Goal: Task Accomplishment & Management: Complete application form

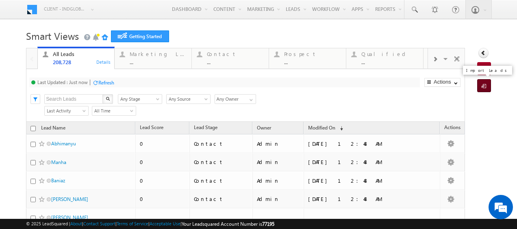
click at [482, 87] on span at bounding box center [486, 86] width 8 height 8
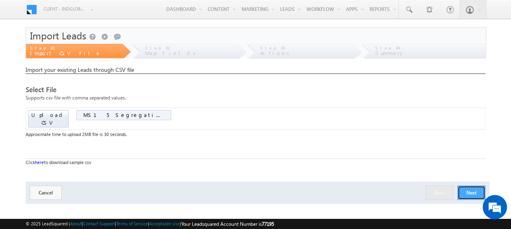
click at [464, 186] on button "Next" at bounding box center [471, 193] width 28 height 14
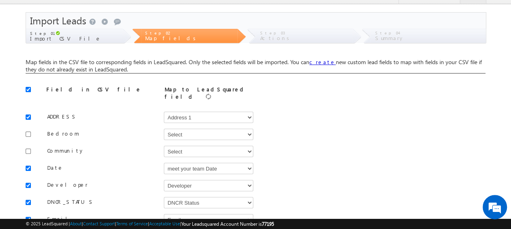
scroll to position [16, 0]
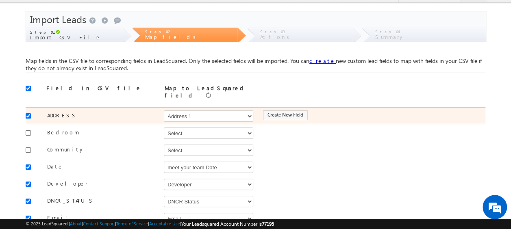
click at [28, 110] on div at bounding box center [30, 115] width 9 height 11
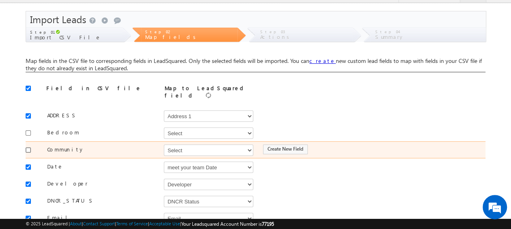
click at [28, 148] on input "checkbox" at bounding box center [28, 150] width 5 height 5
checkbox input "true"
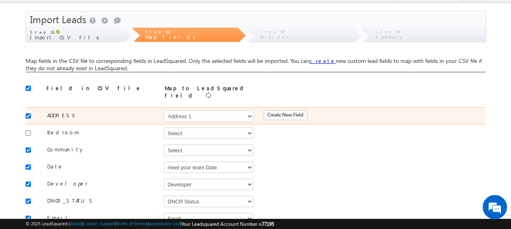
click at [30, 113] on input "checkbox" at bounding box center [28, 115] width 5 height 5
checkbox input "false"
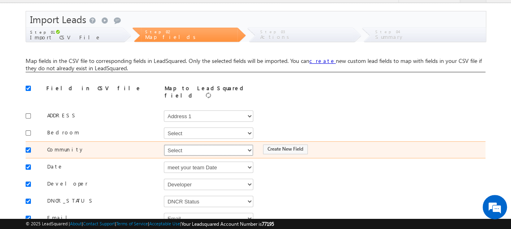
click at [183, 149] on select "Select Select Address 1 Address 2 Budget Building Name Buyer Persona Campaign N…" at bounding box center [208, 150] width 89 height 11
select select "mx_Master_Project"
click at [164, 145] on select "Select Select Address 1 Address 2 Budget Building Name Buyer Persona Campaign N…" at bounding box center [208, 150] width 89 height 11
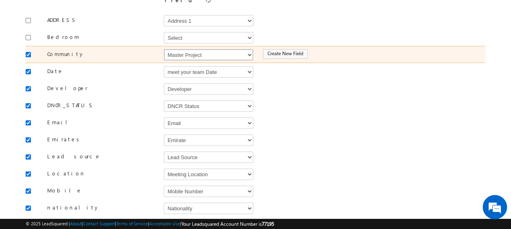
scroll to position [113, 0]
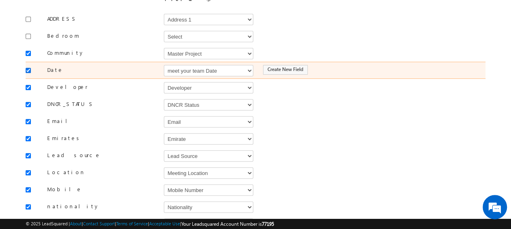
click at [28, 68] on input "checkbox" at bounding box center [28, 70] width 5 height 5
checkbox input "false"
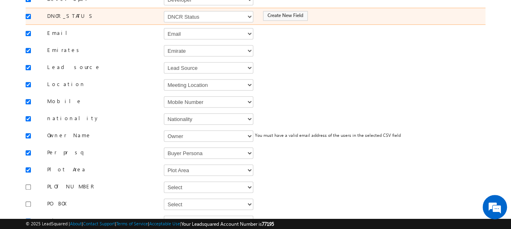
scroll to position [202, 0]
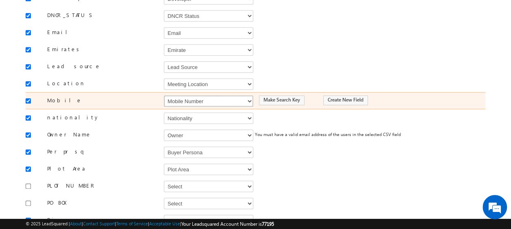
click at [185, 96] on select "Select Select Address 1 Address 2 Budget Building Name Buyer Persona Campaign N…" at bounding box center [208, 101] width 89 height 11
select select "Phone"
click at [164, 96] on select "Select Select Address 1 Address 2 Budget Building Name Buyer Persona Campaign N…" at bounding box center [208, 101] width 89 height 11
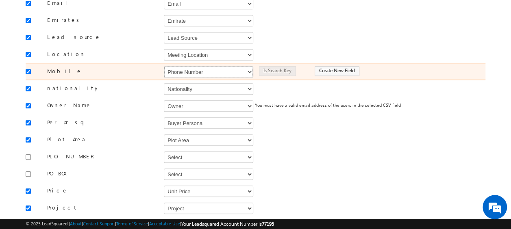
scroll to position [232, 0]
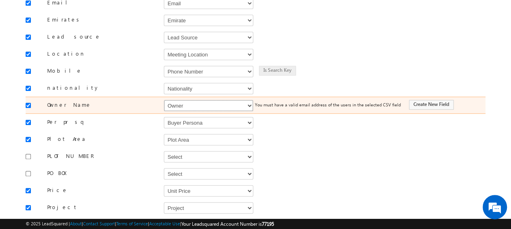
click at [185, 100] on select "Select Select Address 1 Address 2 Budget Building Name Buyer Persona Campaign N…" at bounding box center [208, 105] width 89 height 11
select select "FirstName"
click at [164, 100] on select "Select Select Address 1 Address 2 Budget Building Name Buyer Persona Campaign N…" at bounding box center [208, 105] width 89 height 11
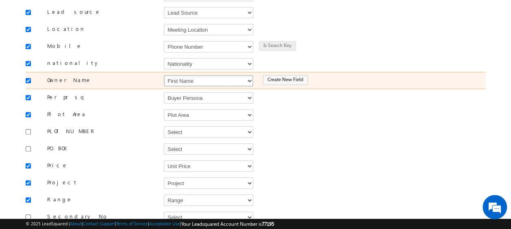
scroll to position [257, 0]
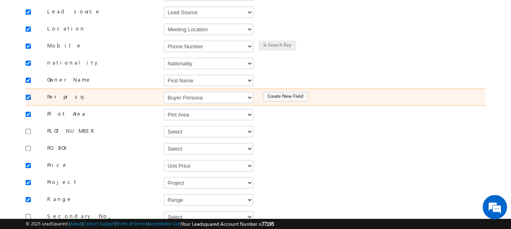
click at [29, 95] on input "checkbox" at bounding box center [28, 97] width 5 height 5
checkbox input "false"
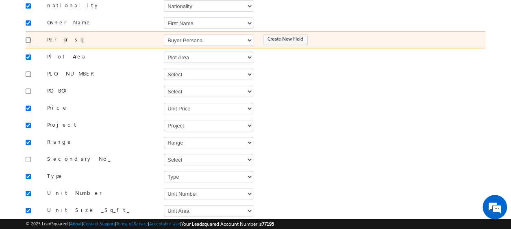
scroll to position [315, 0]
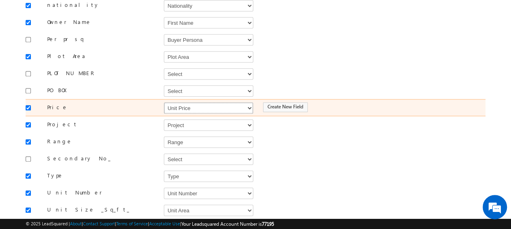
click at [192, 102] on select "Select Select Address 1 Address 2 Budget Building Name Buyer Persona Campaign N…" at bounding box center [208, 107] width 89 height 11
select select "mx_Unit_Number"
click at [164, 102] on select "Select Select Address 1 Address 2 Budget Building Name Buyer Persona Campaign N…" at bounding box center [208, 107] width 89 height 11
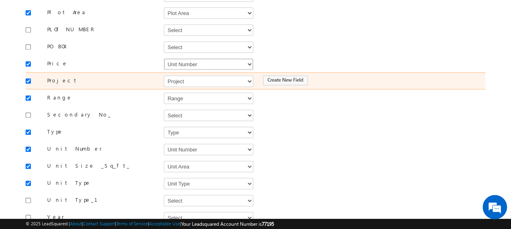
scroll to position [360, 0]
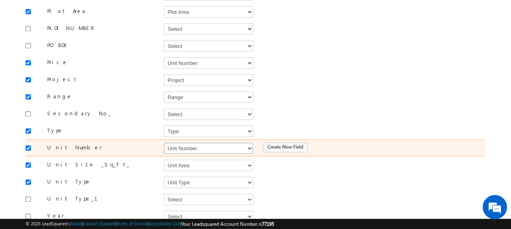
click at [190, 143] on select "Select Select Address 1 Address 2 Budget Building Name Buyer Persona Campaign N…" at bounding box center [208, 148] width 89 height 11
select select "mx_Unit_No"
click at [164, 143] on select "Select Select Address 1 Address 2 Budget Building Name Buyer Persona Campaign N…" at bounding box center [208, 148] width 89 height 11
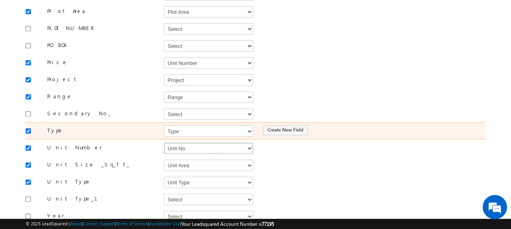
scroll to position [407, 0]
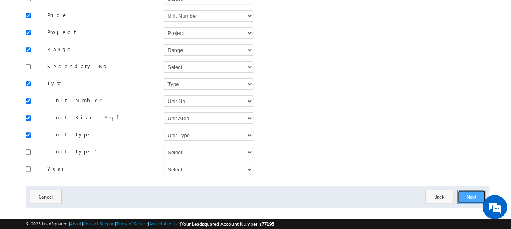
click at [469, 190] on button "Next" at bounding box center [471, 197] width 28 height 14
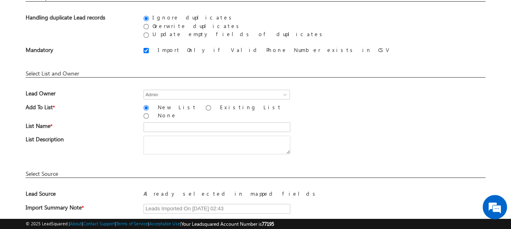
scroll to position [72, 0]
click at [174, 122] on input "text" at bounding box center [216, 127] width 147 height 10
type input "26_Aug_MS15"
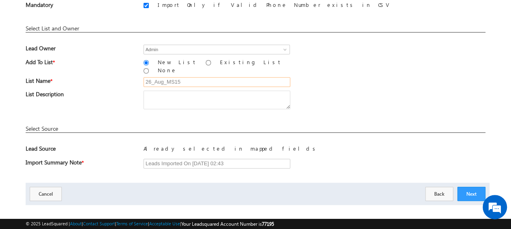
scroll to position [119, 0]
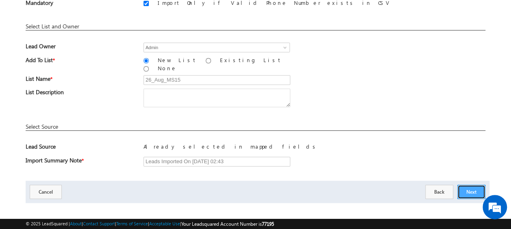
click at [468, 187] on button "Next" at bounding box center [471, 192] width 28 height 14
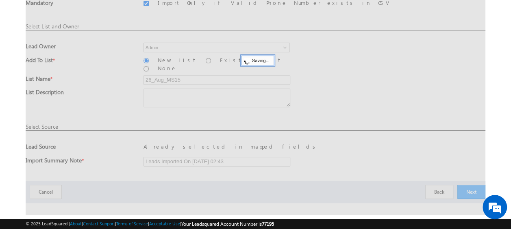
scroll to position [22, 0]
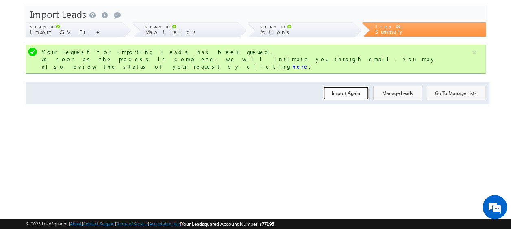
click at [338, 86] on button "Import Again" at bounding box center [346, 93] width 46 height 14
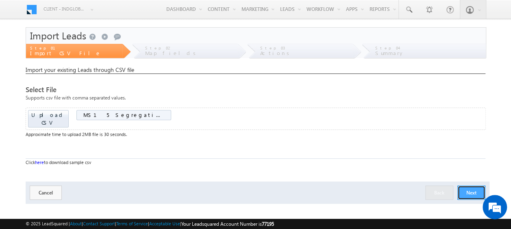
click at [471, 186] on button "Next" at bounding box center [471, 193] width 28 height 14
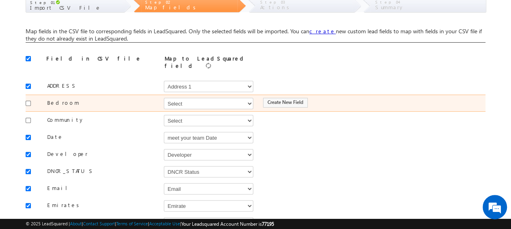
scroll to position [46, 0]
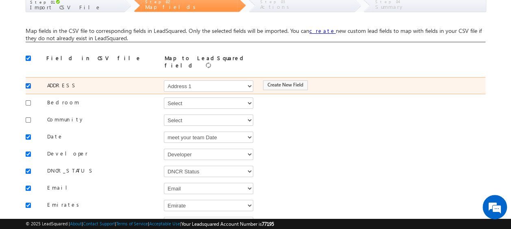
click at [27, 83] on input "checkbox" at bounding box center [28, 85] width 5 height 5
checkbox input "false"
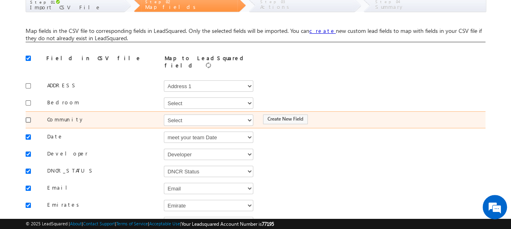
click at [30, 117] on input "checkbox" at bounding box center [28, 119] width 5 height 5
checkbox input "true"
click at [171, 118] on select "Select Select Address 1 Address 2 Budget Building Name Buyer Persona Campaign N…" at bounding box center [208, 120] width 89 height 11
select select "mx_Master_Project"
click at [164, 115] on select "Select Select Address 1 Address 2 Budget Building Name Buyer Persona Campaign N…" at bounding box center [208, 120] width 89 height 11
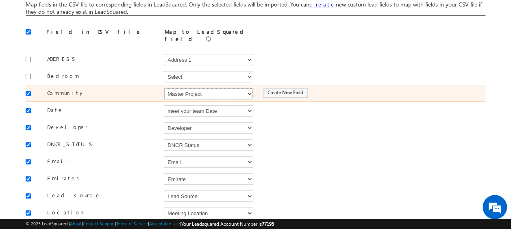
scroll to position [73, 0]
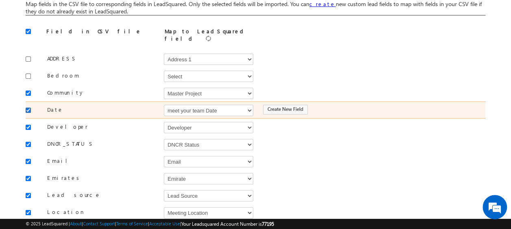
click at [30, 108] on input "checkbox" at bounding box center [28, 110] width 5 height 5
checkbox input "false"
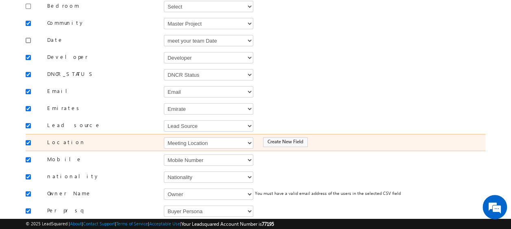
scroll to position [143, 0]
click at [26, 140] on input "checkbox" at bounding box center [28, 142] width 5 height 5
checkbox input "false"
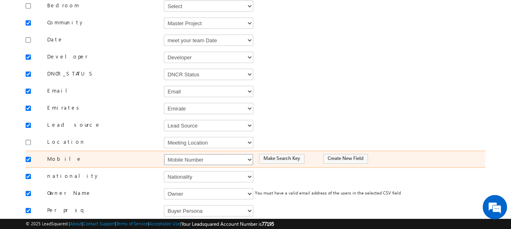
click at [193, 154] on select "Select Select Address 1 Address 2 Budget Building Name Buyer Persona Campaign N…" at bounding box center [208, 159] width 89 height 11
select select "Phone"
click at [164, 154] on select "Select Select Address 1 Address 2 Budget Building Name Buyer Persona Campaign N…" at bounding box center [208, 159] width 89 height 11
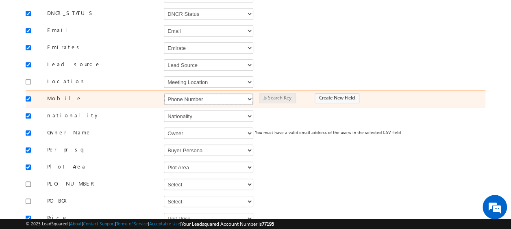
scroll to position [205, 0]
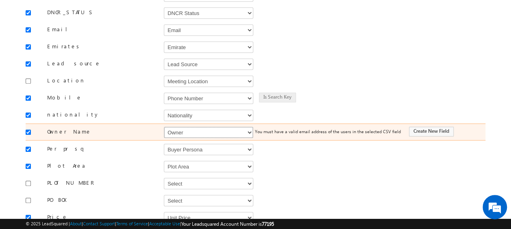
click at [195, 128] on select "Select Select Address 1 Address 2 Budget Building Name Buyer Persona Campaign N…" at bounding box center [208, 132] width 89 height 11
select select "FirstName"
click at [164, 127] on select "Select Select Address 1 Address 2 Budget Building Name Buyer Persona Campaign N…" at bounding box center [208, 132] width 89 height 11
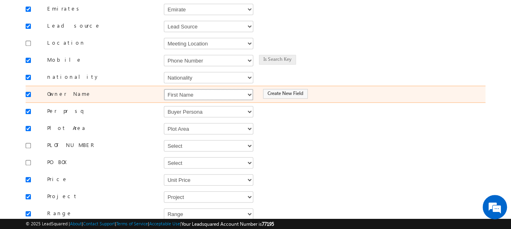
scroll to position [246, 0]
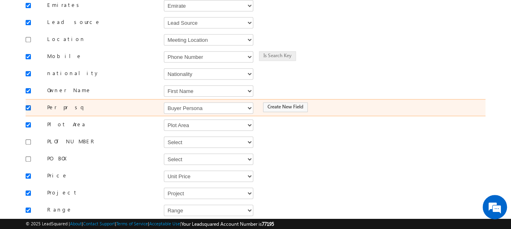
click at [27, 105] on input "checkbox" at bounding box center [28, 107] width 5 height 5
checkbox input "false"
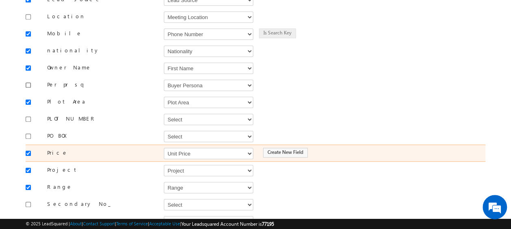
scroll to position [278, 0]
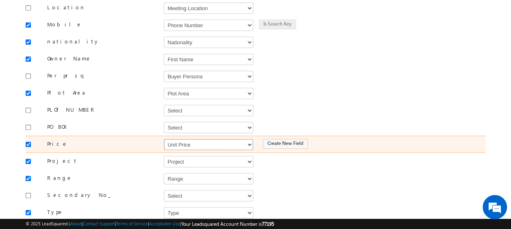
click at [187, 139] on select "Select Select Address 1 Address 2 Budget Building Name Buyer Persona Campaign N…" at bounding box center [208, 144] width 89 height 11
select select "mx_Unit_Number"
click at [164, 139] on select "Select Select Address 1 Address 2 Budget Building Name Buyer Persona Campaign N…" at bounding box center [208, 144] width 89 height 11
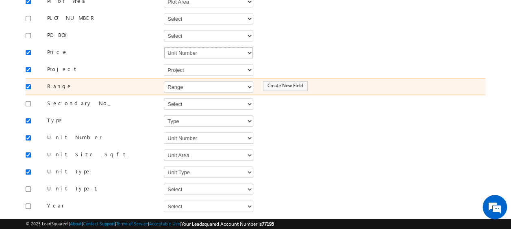
scroll to position [371, 0]
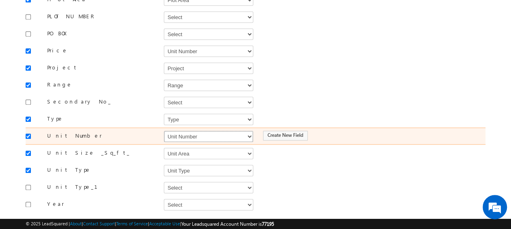
click at [182, 131] on select "Select Select Address 1 Address 2 Budget Building Name Buyer Persona Campaign N…" at bounding box center [208, 136] width 89 height 11
select select "mx_Unit_No"
click at [164, 131] on select "Select Select Address 1 Address 2 Budget Building Name Buyer Persona Campaign N…" at bounding box center [208, 136] width 89 height 11
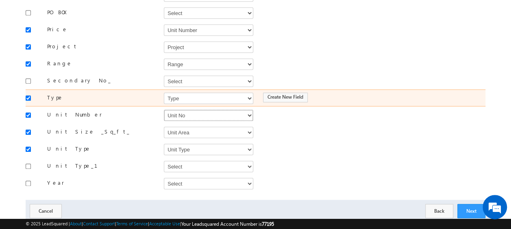
scroll to position [407, 0]
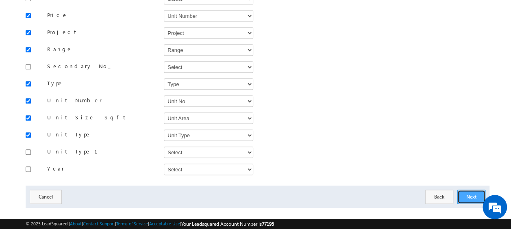
click at [473, 190] on button "Next" at bounding box center [471, 197] width 28 height 14
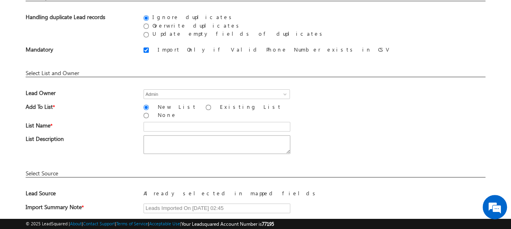
scroll to position [73, 0]
click at [206, 106] on input "Existing List" at bounding box center [208, 106] width 5 height 5
radio input "true"
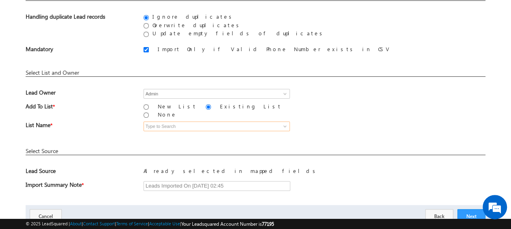
click at [176, 122] on input at bounding box center [216, 127] width 146 height 10
type input "26_Aug_MS15"
click at [188, 122] on input at bounding box center [216, 127] width 146 height 10
click at [187, 122] on input "26" at bounding box center [216, 127] width 146 height 10
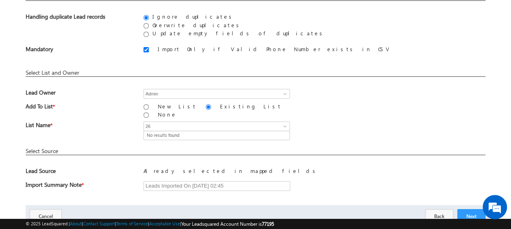
click at [187, 122] on input "26" at bounding box center [216, 127] width 146 height 10
type input "26"
click at [146, 106] on input "New List" at bounding box center [145, 106] width 5 height 5
radio input "true"
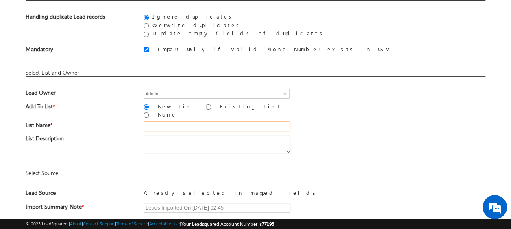
click at [153, 122] on input "text" at bounding box center [216, 127] width 147 height 10
type input "26_Aug_MS15"
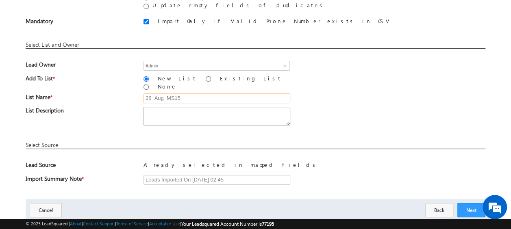
scroll to position [119, 0]
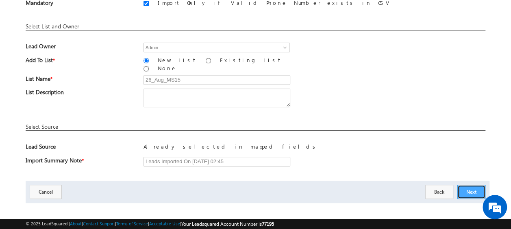
click at [474, 187] on button "Next" at bounding box center [471, 192] width 28 height 14
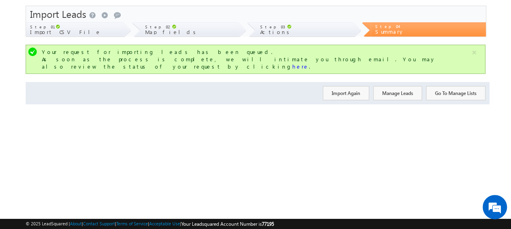
scroll to position [22, 0]
click at [341, 86] on button "Import Again" at bounding box center [346, 93] width 46 height 14
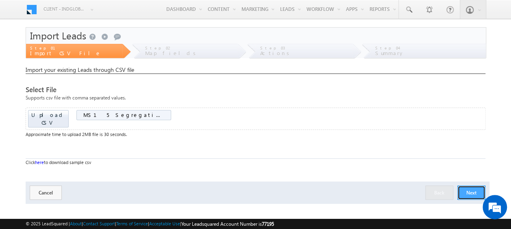
click at [475, 188] on button "Next" at bounding box center [471, 193] width 28 height 14
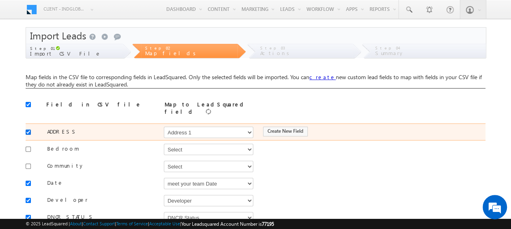
click at [28, 130] on input "checkbox" at bounding box center [28, 132] width 5 height 5
checkbox input "false"
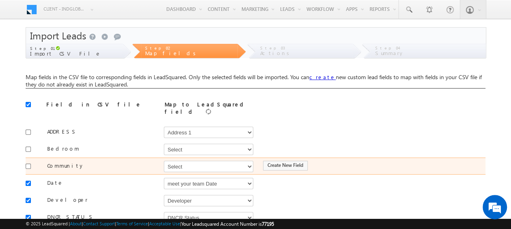
click at [31, 163] on div at bounding box center [30, 165] width 9 height 11
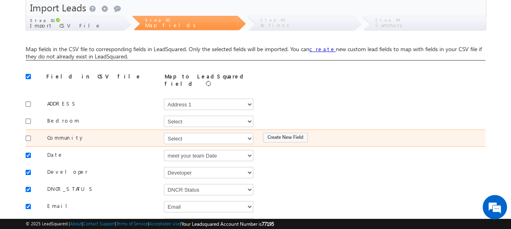
scroll to position [29, 0]
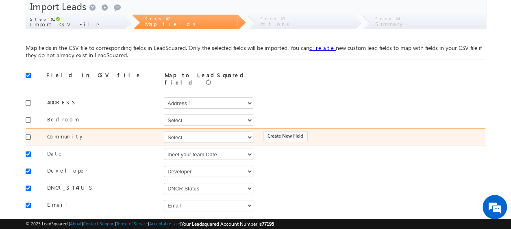
click at [26, 135] on input "checkbox" at bounding box center [28, 137] width 5 height 5
checkbox input "true"
click at [193, 138] on select "Select Select Address 1 Address 2 Budget Building Name Buyer Persona Campaign N…" at bounding box center [208, 137] width 89 height 11
select select "mx_Master_Project"
click at [164, 132] on select "Select Select Address 1 Address 2 Budget Building Name Buyer Persona Campaign N…" at bounding box center [208, 137] width 89 height 11
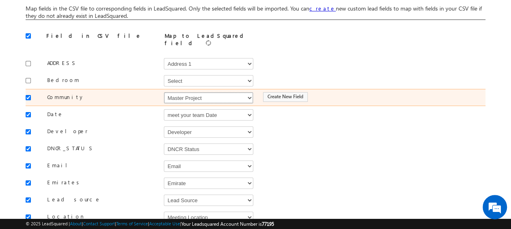
scroll to position [69, 0]
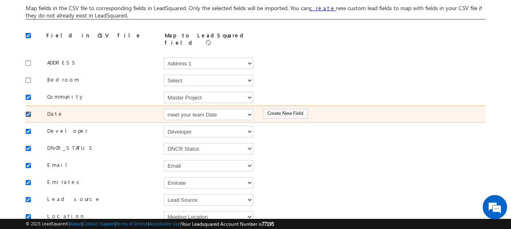
click at [26, 112] on input "checkbox" at bounding box center [28, 114] width 5 height 5
checkbox input "false"
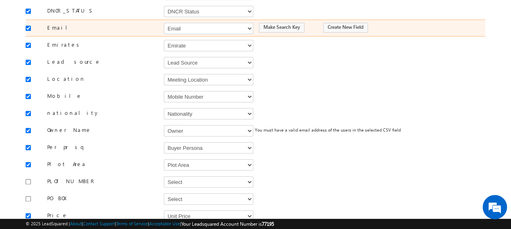
scroll to position [207, 0]
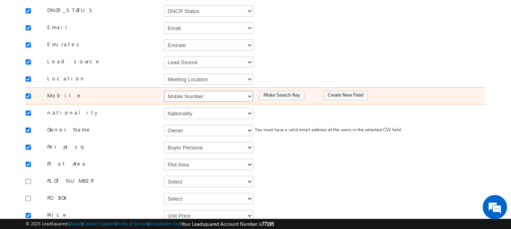
click at [201, 91] on select "Select Select Address 1 Address 2 Budget Building Name Buyer Persona Campaign N…" at bounding box center [208, 96] width 89 height 11
select select "Phone"
click at [164, 91] on select "Select Select Address 1 Address 2 Budget Building Name Buyer Persona Campaign N…" at bounding box center [208, 96] width 89 height 11
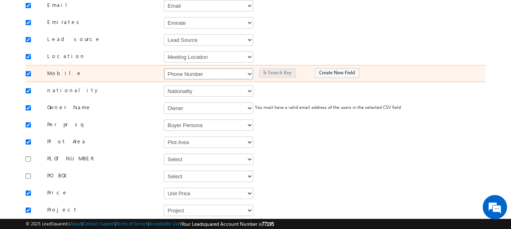
scroll to position [230, 0]
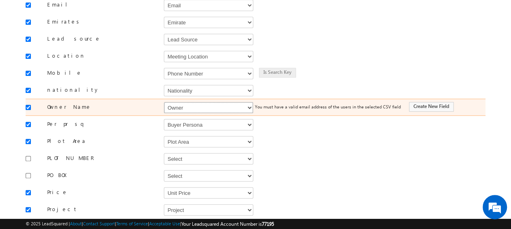
click at [199, 102] on select "Select Select Address 1 Address 2 Budget Building Name Buyer Persona Campaign N…" at bounding box center [208, 107] width 89 height 11
select select "FirstName"
click at [164, 102] on select "Select Select Address 1 Address 2 Budget Building Name Buyer Persona Campaign N…" at bounding box center [208, 107] width 89 height 11
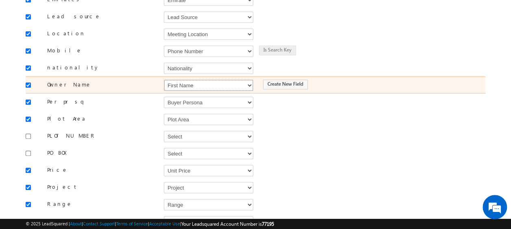
scroll to position [252, 0]
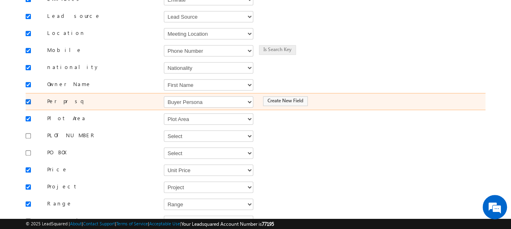
click at [27, 99] on input "checkbox" at bounding box center [28, 101] width 5 height 5
checkbox input "false"
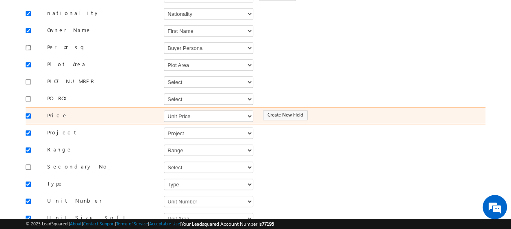
scroll to position [308, 0]
click at [193, 109] on select "Select Select Address 1 Address 2 Budget Building Name Buyer Persona Campaign N…" at bounding box center [208, 114] width 89 height 11
select select "mx_Unit_Number"
click at [164, 109] on select "Select Select Address 1 Address 2 Budget Building Name Buyer Persona Campaign N…" at bounding box center [208, 114] width 89 height 11
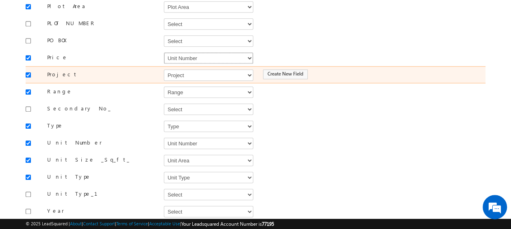
scroll to position [378, 0]
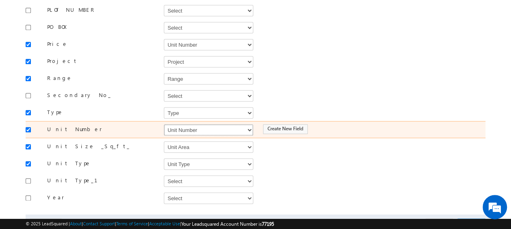
click at [182, 124] on select "Select Select Address 1 Address 2 Budget Building Name Buyer Persona Campaign N…" at bounding box center [208, 129] width 89 height 11
select select "mx_Unit_No"
click at [164, 124] on select "Select Select Address 1 Address 2 Budget Building Name Buyer Persona Campaign N…" at bounding box center [208, 129] width 89 height 11
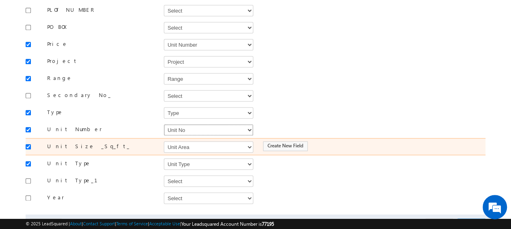
scroll to position [407, 0]
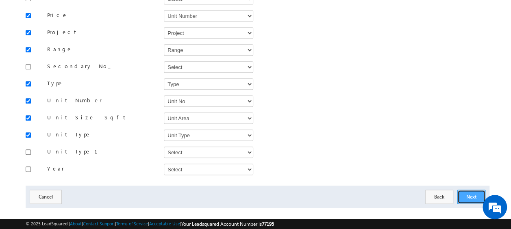
click at [473, 190] on button "Next" at bounding box center [471, 197] width 28 height 14
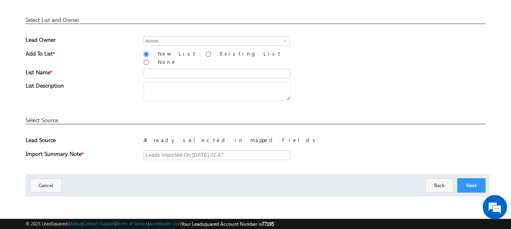
scroll to position [119, 0]
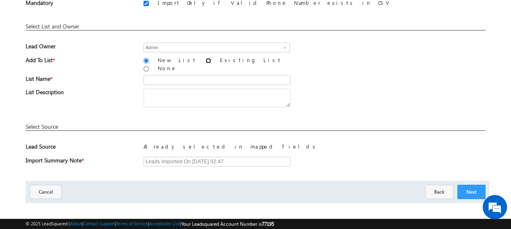
click at [206, 58] on input "Existing List" at bounding box center [208, 60] width 5 height 5
radio input "true"
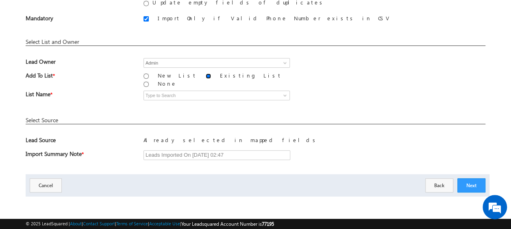
scroll to position [98, 0]
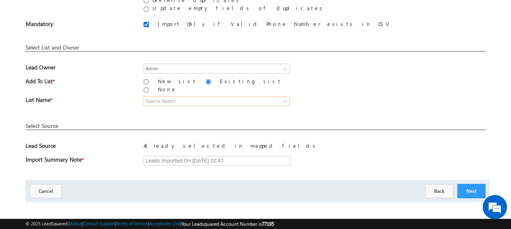
click at [175, 97] on input at bounding box center [216, 101] width 146 height 10
type input "26"
click at [284, 98] on span at bounding box center [285, 101] width 7 height 7
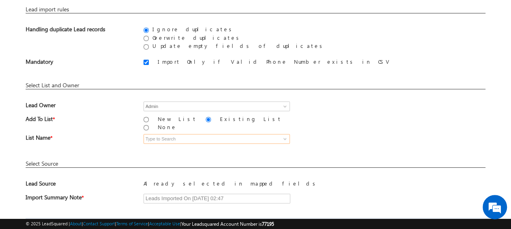
scroll to position [61, 0]
click at [145, 119] on input "New List" at bounding box center [145, 119] width 5 height 5
radio input "true"
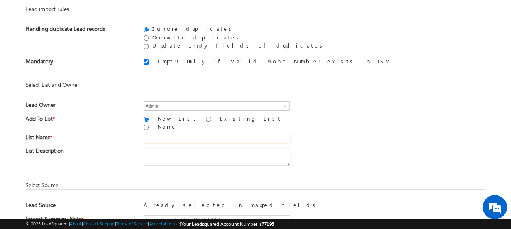
click at [152, 134] on input "text" at bounding box center [216, 139] width 147 height 10
click at [200, 134] on input "26_Aug_MS15" at bounding box center [216, 139] width 147 height 10
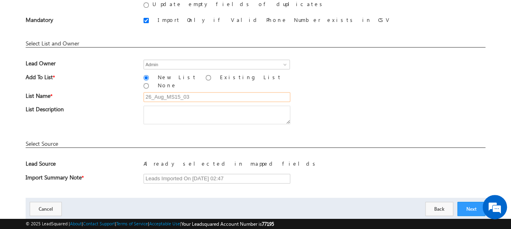
scroll to position [105, 0]
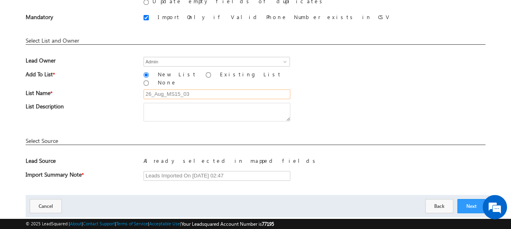
type input "26_Aug_MS15_03"
click at [206, 72] on input "Existing List" at bounding box center [208, 74] width 5 height 5
radio input "true"
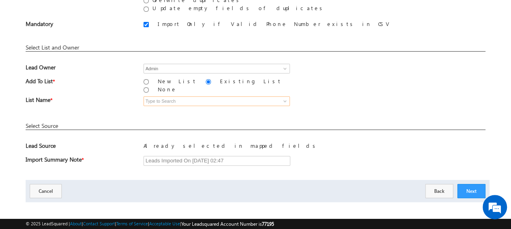
click at [180, 98] on input at bounding box center [216, 101] width 146 height 10
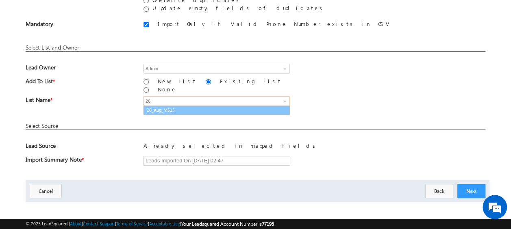
click at [181, 108] on link "26_Aug_MS15" at bounding box center [216, 110] width 146 height 9
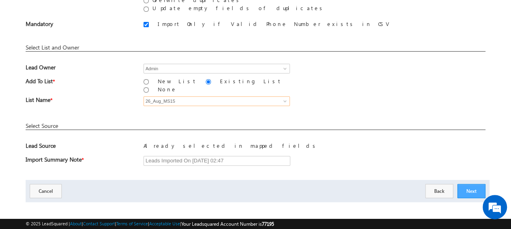
type input "26_Aug_MS15"
click at [479, 184] on button "Next" at bounding box center [471, 191] width 28 height 14
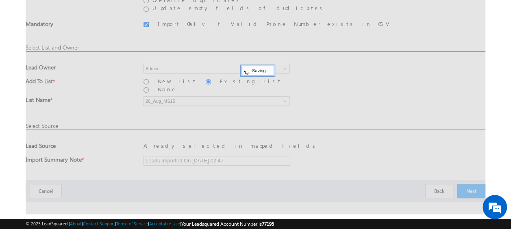
scroll to position [22, 0]
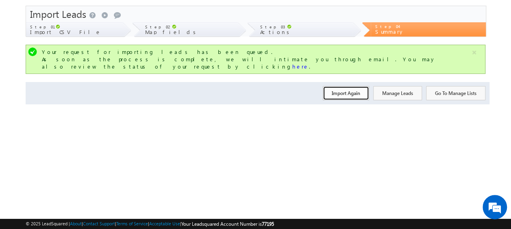
click at [354, 87] on button "Import Again" at bounding box center [346, 93] width 46 height 14
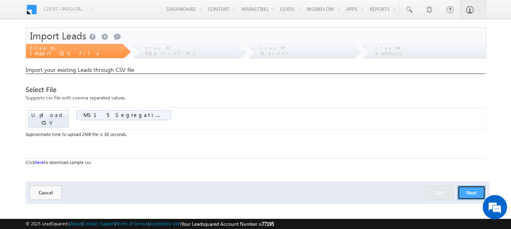
click at [467, 186] on button "Next" at bounding box center [471, 193] width 28 height 14
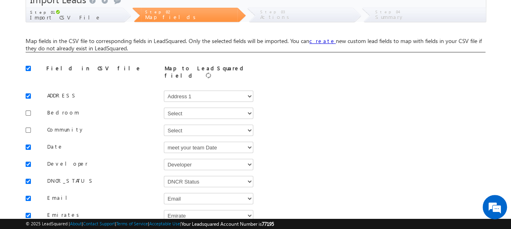
scroll to position [37, 0]
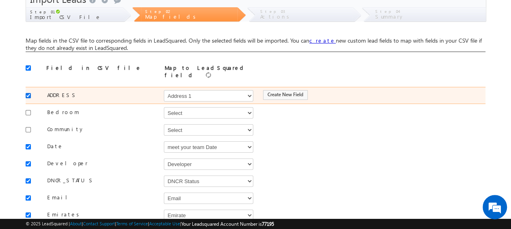
click at [29, 93] on input "checkbox" at bounding box center [28, 95] width 5 height 5
checkbox input "false"
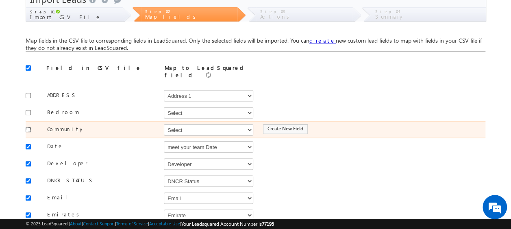
click at [30, 127] on input "checkbox" at bounding box center [28, 129] width 5 height 5
checkbox input "true"
click at [208, 128] on select "Select Select Address 1 Address 2 Budget Building Name Buyer Persona Campaign N…" at bounding box center [208, 129] width 89 height 11
select select "mx_Master_Project"
click at [164, 124] on select "Select Select Address 1 Address 2 Budget Building Name Buyer Persona Campaign N…" at bounding box center [208, 129] width 89 height 11
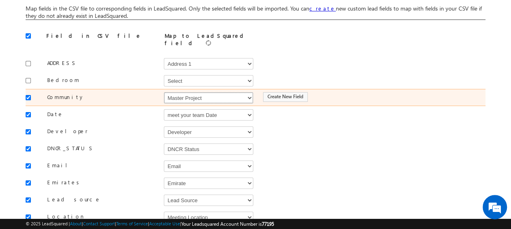
scroll to position [69, 0]
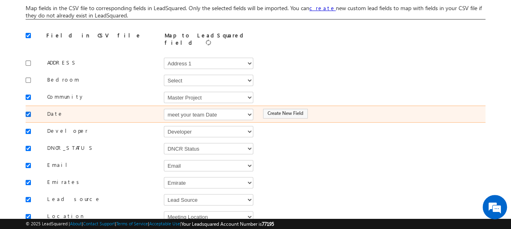
click at [27, 112] on input "checkbox" at bounding box center [28, 114] width 5 height 5
checkbox input "false"
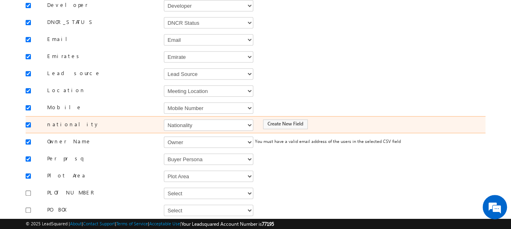
scroll to position [195, 0]
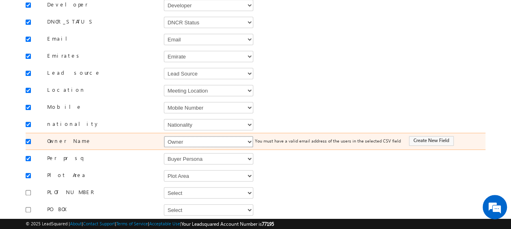
click at [181, 136] on select "Select Select Address 1 Address 2 Budget Building Name Buyer Persona Campaign N…" at bounding box center [208, 141] width 89 height 11
select select "FirstName"
click at [164, 136] on select "Select Select Address 1 Address 2 Budget Building Name Buyer Persona Campaign N…" at bounding box center [208, 141] width 89 height 11
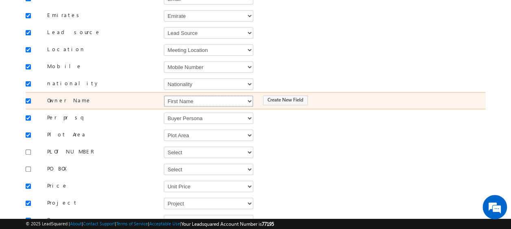
scroll to position [237, 0]
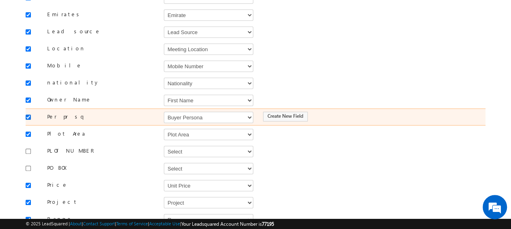
click at [28, 115] on input "checkbox" at bounding box center [28, 117] width 5 height 5
checkbox input "false"
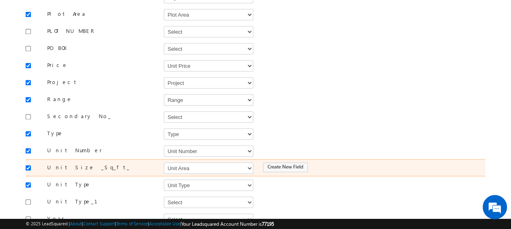
scroll to position [356, 0]
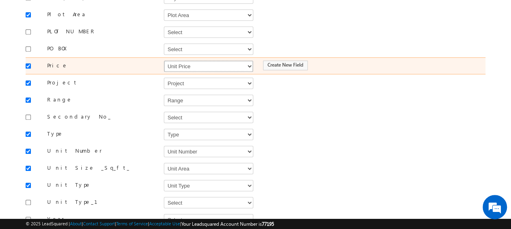
click at [199, 61] on select "Select Select Address 1 Address 2 Budget Building Name Buyer Persona Campaign N…" at bounding box center [208, 66] width 89 height 11
select select "mx_Unit_Number"
click at [164, 61] on select "Select Select Address 1 Address 2 Budget Building Name Buyer Persona Campaign N…" at bounding box center [208, 66] width 89 height 11
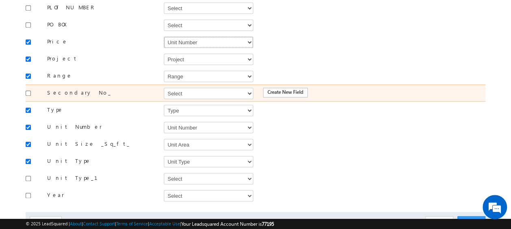
scroll to position [407, 0]
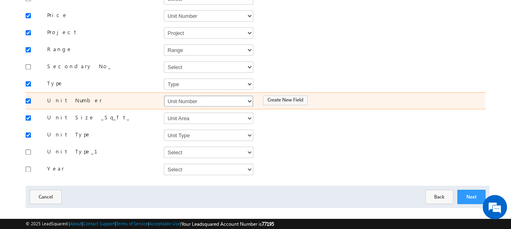
click at [202, 96] on select "Select Select Address 1 Address 2 Budget Building Name Buyer Persona Campaign N…" at bounding box center [208, 101] width 89 height 11
select select "mx_Unit_No"
click at [164, 96] on select "Select Select Address 1 Address 2 Budget Building Name Buyer Persona Campaign N…" at bounding box center [208, 101] width 89 height 11
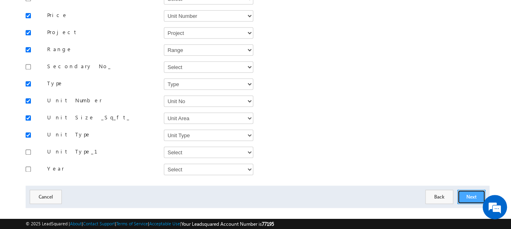
click at [476, 190] on button "Next" at bounding box center [471, 197] width 28 height 14
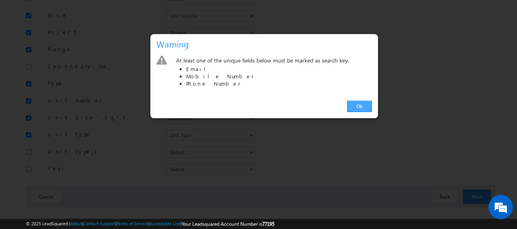
click at [359, 103] on link "Ok" at bounding box center [359, 106] width 25 height 11
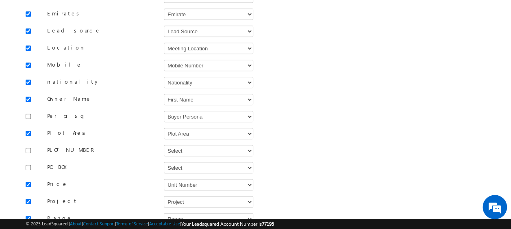
scroll to position [237, 0]
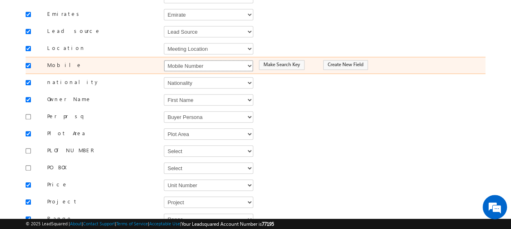
click at [200, 61] on select "Select Select Address 1 Address 2 Budget Building Name Buyer Persona Campaign N…" at bounding box center [208, 65] width 89 height 11
select select "Phone"
click at [164, 60] on select "Select Select Address 1 Address 2 Budget Building Name Buyer Persona Campaign N…" at bounding box center [208, 65] width 89 height 11
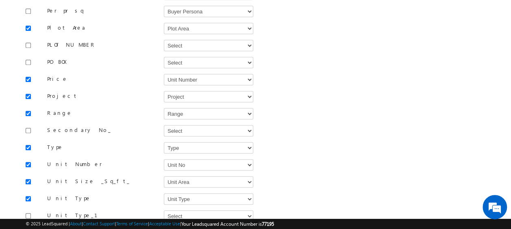
scroll to position [407, 0]
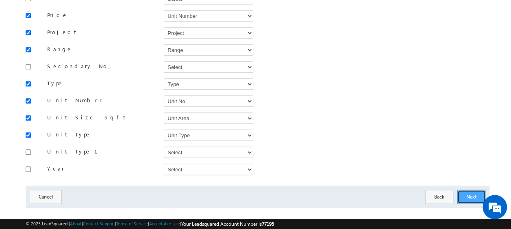
click at [474, 190] on button "Next" at bounding box center [471, 197] width 28 height 14
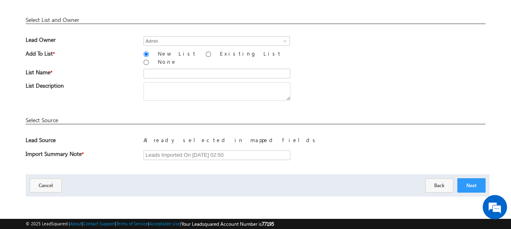
scroll to position [119, 0]
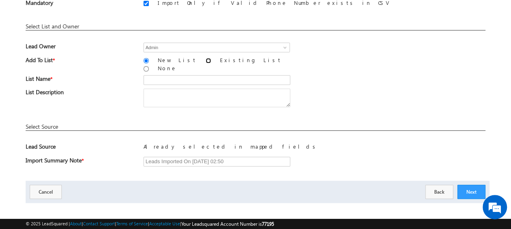
click at [206, 59] on input "Existing List" at bounding box center [208, 60] width 5 height 5
radio input "true"
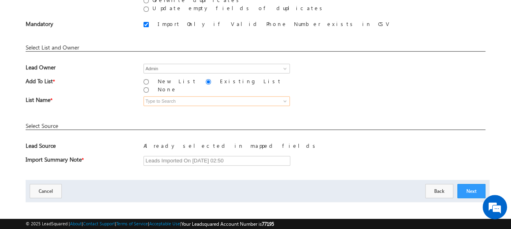
click at [178, 96] on input at bounding box center [216, 101] width 146 height 10
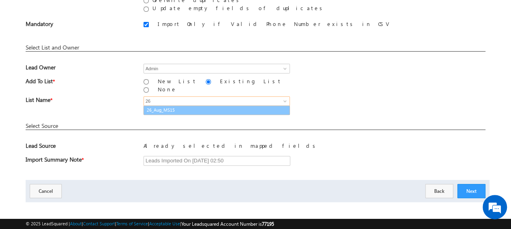
click at [176, 106] on link "26_Aug_MS15" at bounding box center [216, 110] width 146 height 9
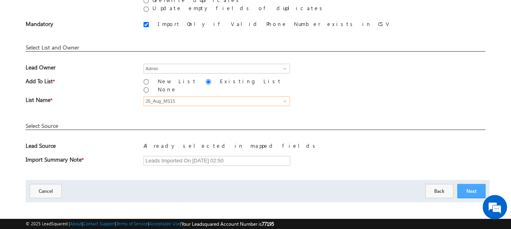
type input "26_Aug_MS15"
click at [477, 186] on button "Next" at bounding box center [471, 191] width 28 height 14
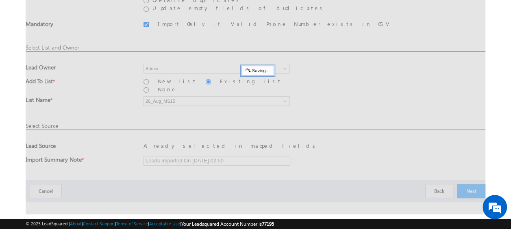
scroll to position [22, 0]
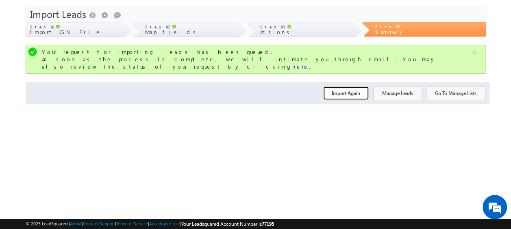
click at [346, 86] on button "Import Again" at bounding box center [346, 93] width 46 height 14
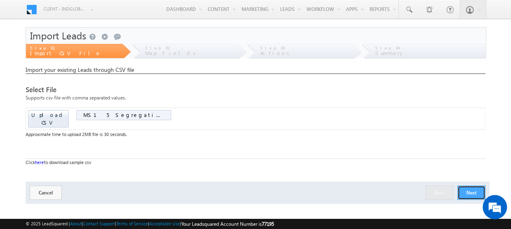
click at [464, 189] on button "Next" at bounding box center [471, 193] width 28 height 14
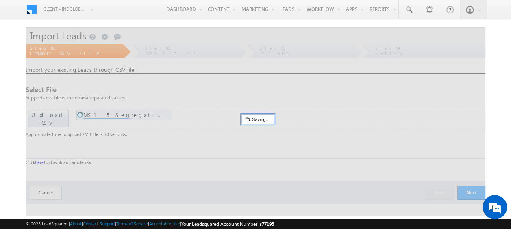
click at [464, 189] on div at bounding box center [256, 121] width 460 height 189
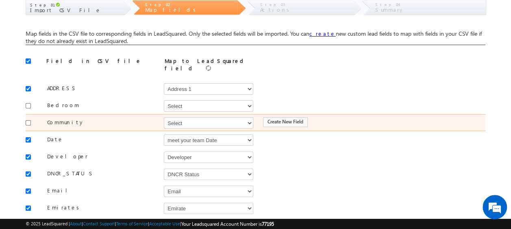
scroll to position [45, 0]
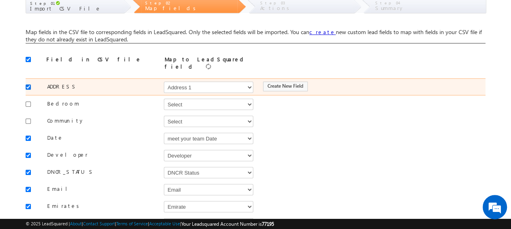
click at [26, 85] on input "checkbox" at bounding box center [28, 87] width 5 height 5
checkbox input "false"
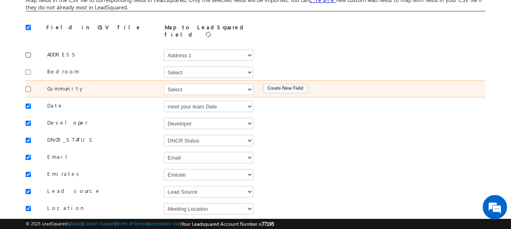
scroll to position [78, 0]
click at [29, 86] on input "checkbox" at bounding box center [28, 88] width 5 height 5
checkbox input "true"
click at [228, 87] on select "Select Select Address 1 Address 2 Budget Building Name Buyer Persona Campaign N…" at bounding box center [208, 88] width 89 height 11
select select "mx_Master_Project"
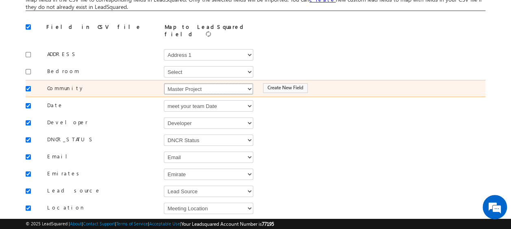
click at [164, 83] on select "Select Select Address 1 Address 2 Budget Building Name Buyer Persona Campaign N…" at bounding box center [208, 88] width 89 height 11
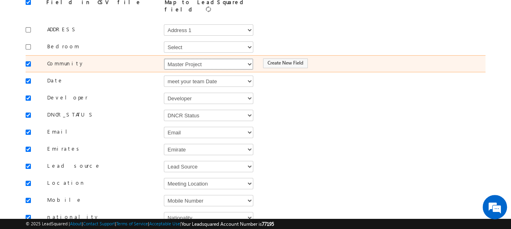
scroll to position [103, 0]
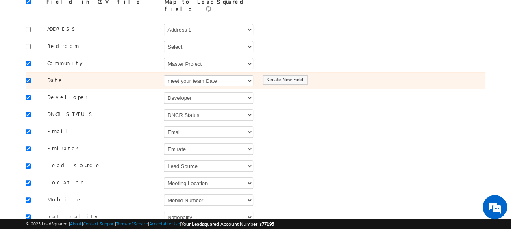
click at [26, 78] on input "checkbox" at bounding box center [28, 80] width 5 height 5
checkbox input "false"
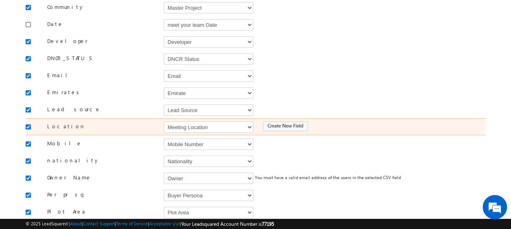
scroll to position [160, 0]
click at [29, 123] on input "checkbox" at bounding box center [28, 125] width 5 height 5
checkbox input "false"
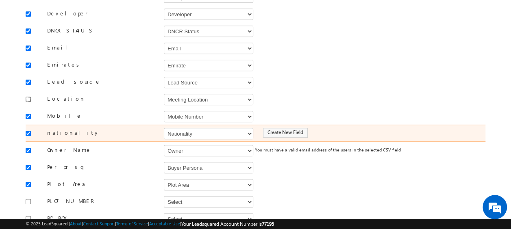
scroll to position [187, 0]
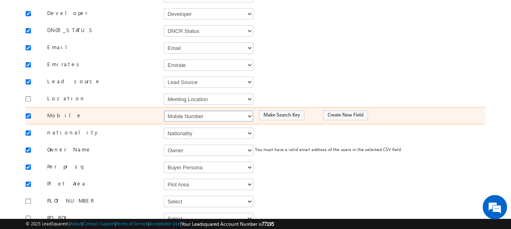
click at [172, 111] on select "Select Select Address 1 Address 2 Budget Building Name Buyer Persona Campaign N…" at bounding box center [208, 116] width 89 height 11
select select "Phone"
click at [164, 111] on select "Select Select Address 1 Address 2 Budget Building Name Buyer Persona Campaign N…" at bounding box center [208, 116] width 89 height 11
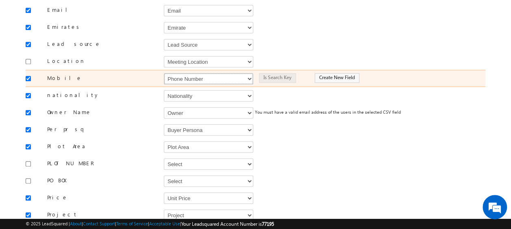
scroll to position [231, 0]
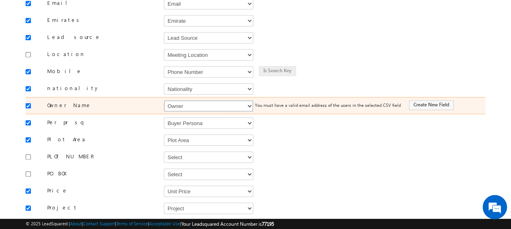
click at [180, 102] on select "Select Select Address 1 Address 2 Budget Building Name Buyer Persona Campaign N…" at bounding box center [208, 105] width 89 height 11
select select "FirstName"
click at [164, 100] on select "Select Select Address 1 Address 2 Budget Building Name Buyer Persona Campaign N…" at bounding box center [208, 105] width 89 height 11
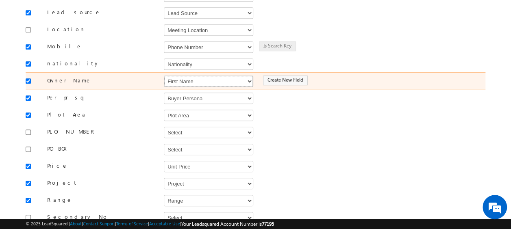
scroll to position [256, 0]
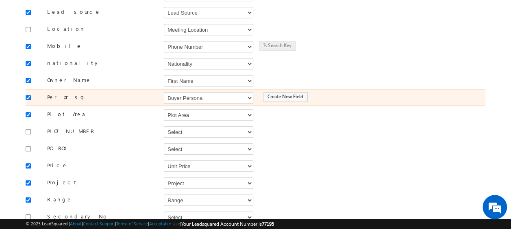
click at [27, 95] on input "checkbox" at bounding box center [28, 97] width 5 height 5
checkbox input "false"
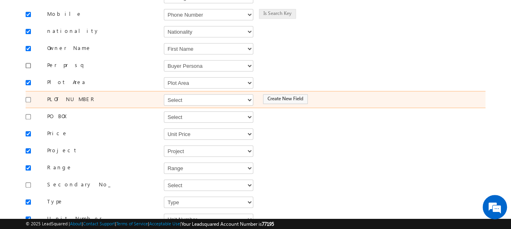
scroll to position [289, 0]
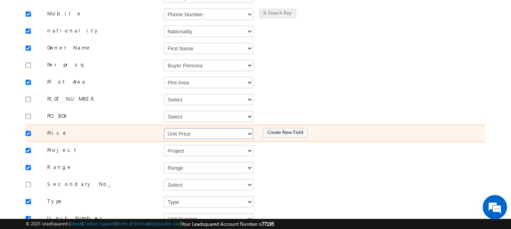
click at [175, 128] on select "Select Select Address 1 Address 2 Budget Building Name Buyer Persona Campaign N…" at bounding box center [208, 133] width 89 height 11
select select "mx_Unit_Number"
click at [164, 128] on select "Select Select Address 1 Address 2 Budget Building Name Buyer Persona Campaign N…" at bounding box center [208, 133] width 89 height 11
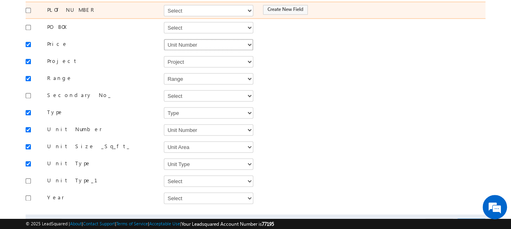
scroll to position [379, 0]
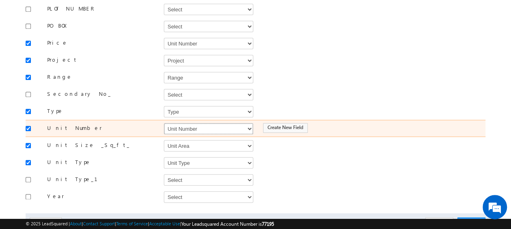
click at [193, 123] on select "Select Select Address 1 Address 2 Budget Building Name Buyer Persona Campaign N…" at bounding box center [208, 128] width 89 height 11
select select "mx_Unit_No"
click at [164, 123] on select "Select Select Address 1 Address 2 Budget Building Name Buyer Persona Campaign N…" at bounding box center [208, 128] width 89 height 11
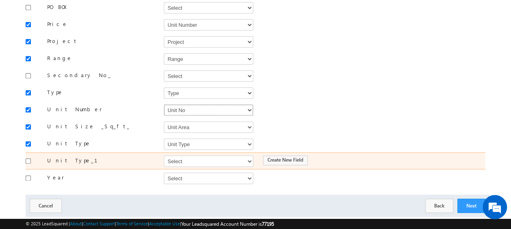
scroll to position [407, 0]
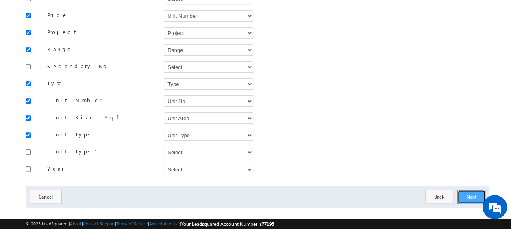
click at [476, 190] on button "Next" at bounding box center [471, 197] width 28 height 14
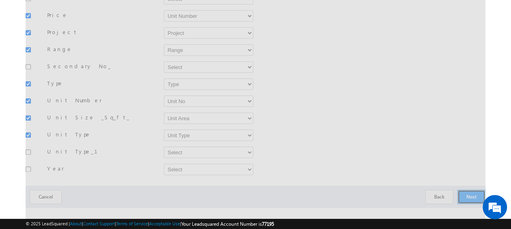
scroll to position [119, 0]
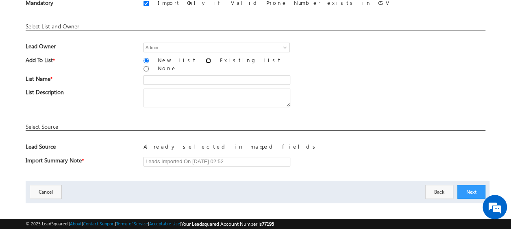
click at [206, 61] on input "Existing List" at bounding box center [208, 60] width 5 height 5
radio input "true"
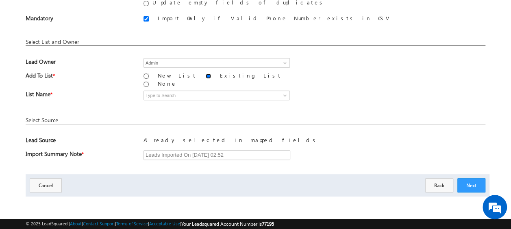
scroll to position [98, 0]
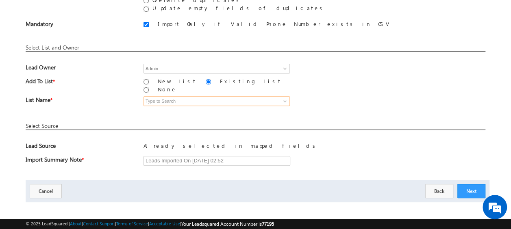
click at [171, 96] on input at bounding box center [216, 101] width 146 height 10
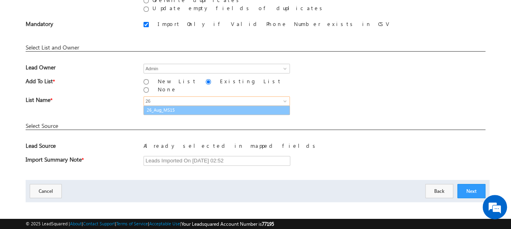
click at [172, 106] on link "26_Aug_MS15" at bounding box center [216, 110] width 146 height 9
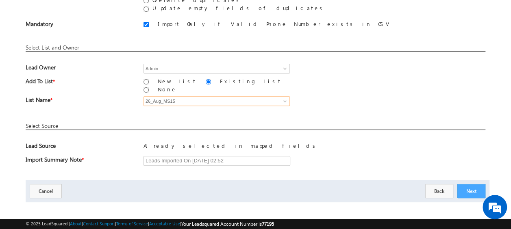
type input "26_Aug_MS15"
click at [481, 184] on button "Next" at bounding box center [471, 191] width 28 height 14
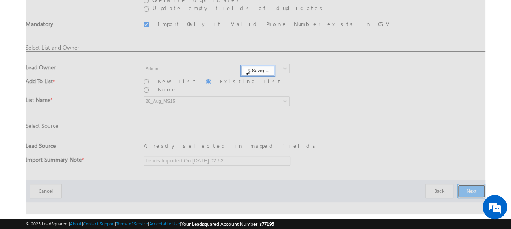
scroll to position [22, 0]
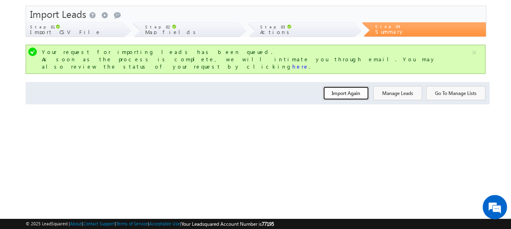
click at [345, 86] on button "Import Again" at bounding box center [346, 93] width 46 height 14
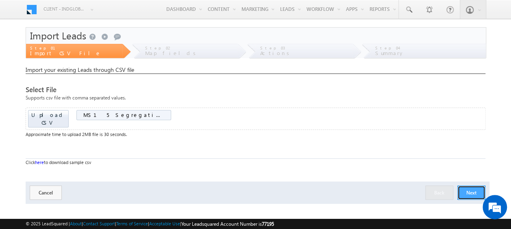
click at [480, 186] on button "Next" at bounding box center [471, 193] width 28 height 14
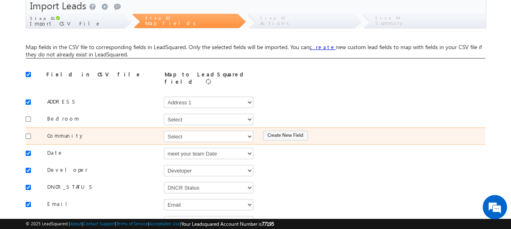
scroll to position [31, 0]
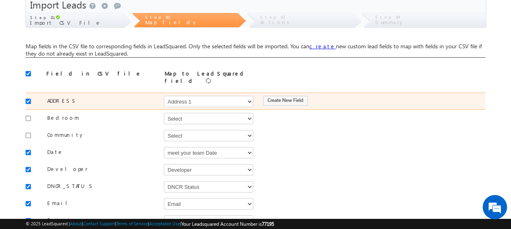
click at [31, 99] on div at bounding box center [30, 100] width 9 height 11
click at [27, 99] on input "checkbox" at bounding box center [28, 101] width 5 height 5
checkbox input "false"
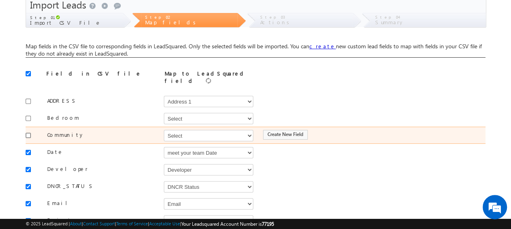
click at [29, 133] on input "checkbox" at bounding box center [28, 135] width 5 height 5
checkbox input "true"
click at [186, 130] on select "Select Select Address 1 Address 2 Budget Building Name Buyer Persona Campaign N…" at bounding box center [208, 135] width 89 height 11
select select "mx_Master_Project"
click at [164, 130] on select "Select Select Address 1 Address 2 Budget Building Name Buyer Persona Campaign N…" at bounding box center [208, 135] width 89 height 11
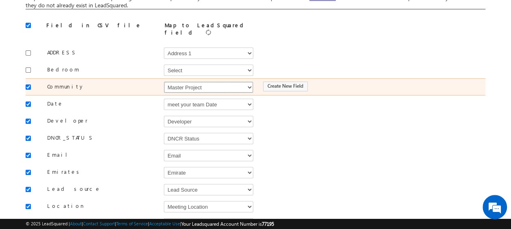
scroll to position [81, 0]
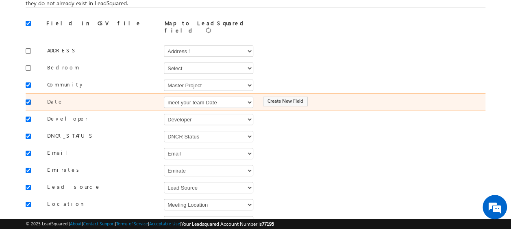
click at [28, 100] on input "checkbox" at bounding box center [28, 102] width 5 height 5
checkbox input "false"
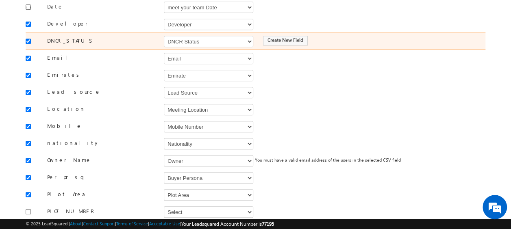
scroll to position [195, 0]
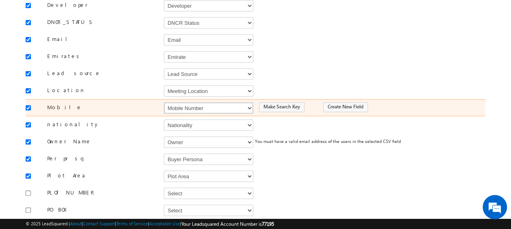
click at [217, 102] on select "Select Select Address 1 Address 2 Budget Building Name Buyer Persona Campaign N…" at bounding box center [208, 107] width 89 height 11
select select "Phone"
click at [164, 102] on select "Select Select Address 1 Address 2 Budget Building Name Buyer Persona Campaign N…" at bounding box center [208, 107] width 89 height 11
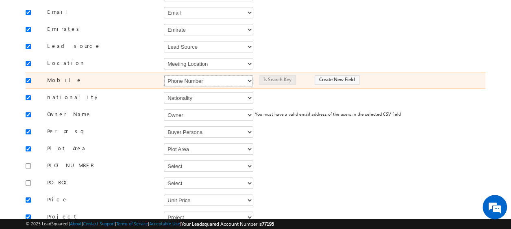
scroll to position [223, 0]
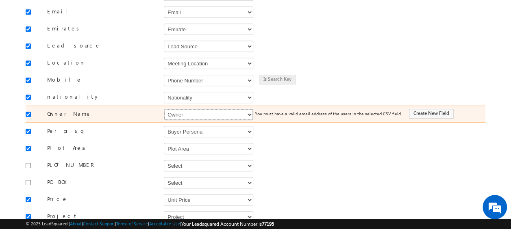
click at [190, 109] on select "Select Select Address 1 Address 2 Budget Building Name Buyer Persona Campaign N…" at bounding box center [208, 114] width 89 height 11
select select "FirstName"
click at [164, 109] on select "Select Select Address 1 Address 2 Budget Building Name Buyer Persona Campaign N…" at bounding box center [208, 114] width 89 height 11
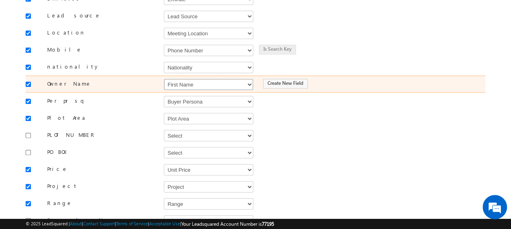
scroll to position [254, 0]
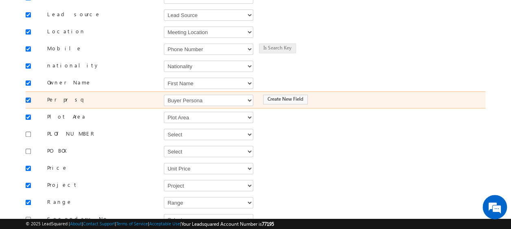
click at [27, 98] on input "checkbox" at bounding box center [28, 100] width 5 height 5
checkbox input "false"
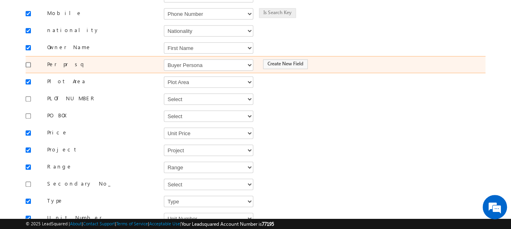
scroll to position [290, 0]
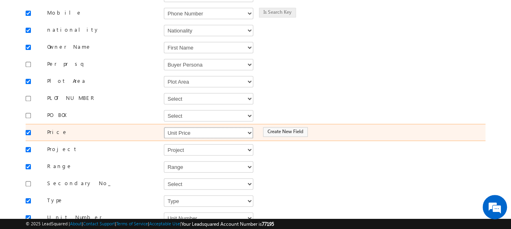
click at [177, 127] on select "Select Select Address 1 Address 2 Budget Building Name Buyer Persona Campaign N…" at bounding box center [208, 132] width 89 height 11
select select "mx_Unit_Number"
click at [164, 127] on select "Select Select Address 1 Address 2 Budget Building Name Buyer Persona Campaign N…" at bounding box center [208, 132] width 89 height 11
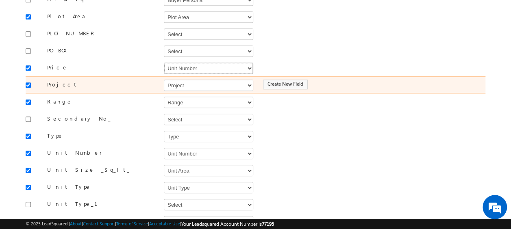
scroll to position [358, 0]
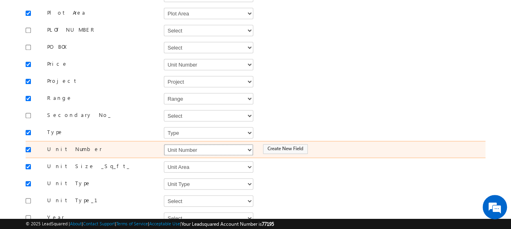
click at [172, 144] on select "Select Select Address 1 Address 2 Budget Building Name Buyer Persona Campaign N…" at bounding box center [208, 149] width 89 height 11
select select "mx_Unit_No"
click at [164, 144] on select "Select Select Address 1 Address 2 Budget Building Name Buyer Persona Campaign N…" at bounding box center [208, 149] width 89 height 11
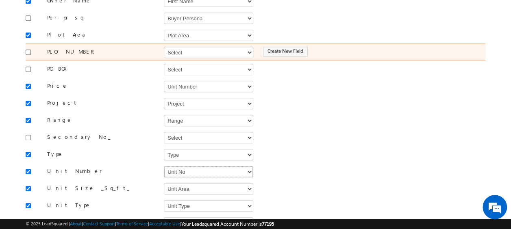
scroll to position [407, 0]
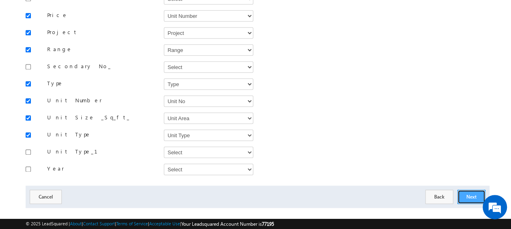
click at [469, 190] on button "Next" at bounding box center [471, 197] width 28 height 14
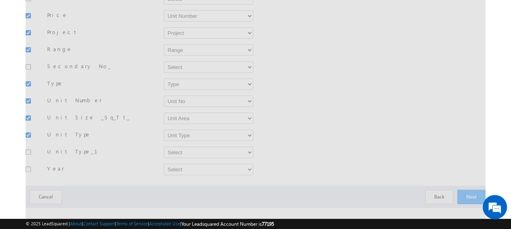
scroll to position [119, 0]
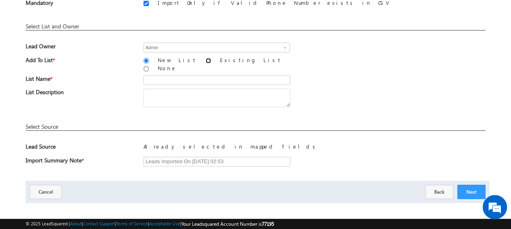
click at [206, 60] on input "Existing List" at bounding box center [208, 60] width 5 height 5
radio input "true"
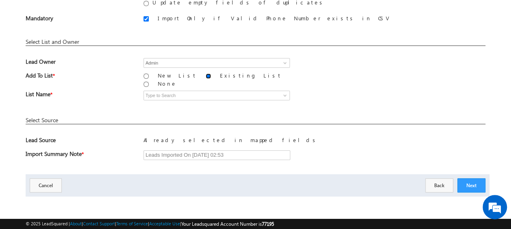
scroll to position [98, 0]
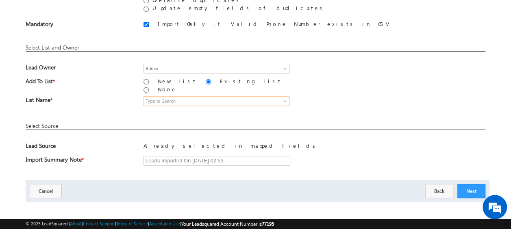
click at [184, 98] on input at bounding box center [216, 101] width 146 height 10
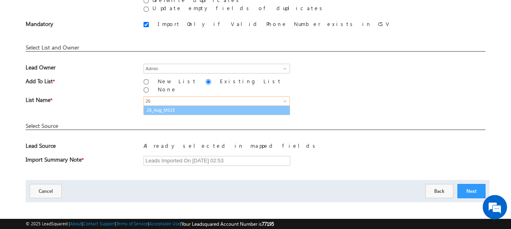
click at [180, 106] on link "26_Aug_MS15" at bounding box center [216, 110] width 146 height 9
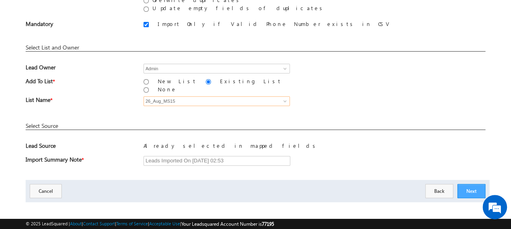
type input "26_Aug_MS15"
click at [475, 186] on button "Next" at bounding box center [471, 191] width 28 height 14
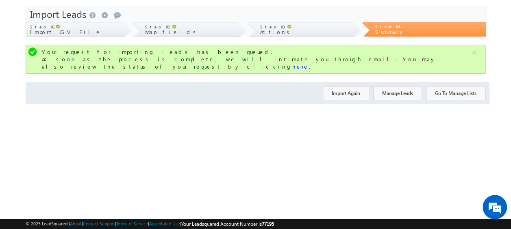
scroll to position [22, 0]
click at [336, 86] on button "Import Again" at bounding box center [346, 93] width 46 height 14
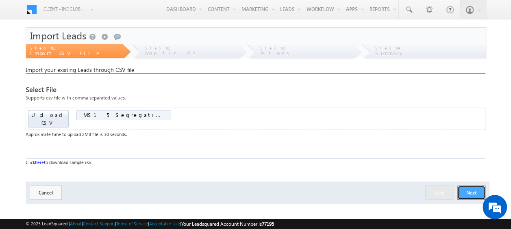
click at [481, 189] on button "Next" at bounding box center [471, 193] width 28 height 14
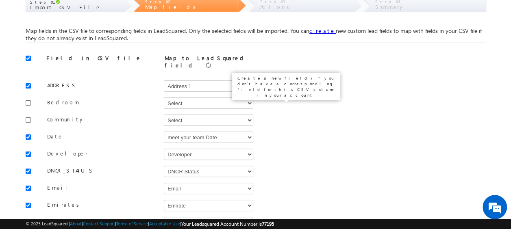
scroll to position [47, 0]
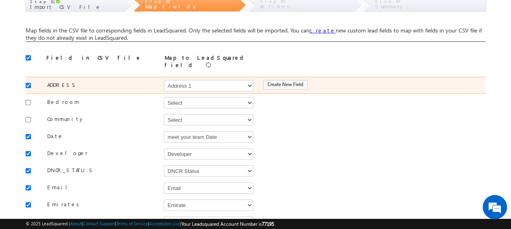
click at [28, 83] on input "checkbox" at bounding box center [28, 85] width 5 height 5
checkbox input "false"
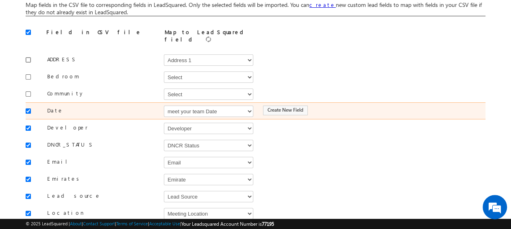
scroll to position [74, 0]
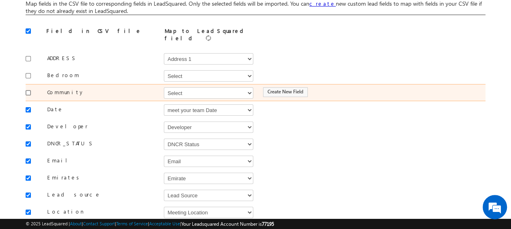
click at [27, 90] on input "checkbox" at bounding box center [28, 92] width 5 height 5
checkbox input "true"
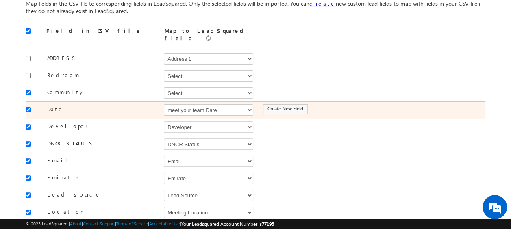
click at [27, 107] on input "checkbox" at bounding box center [28, 109] width 5 height 5
checkbox input "false"
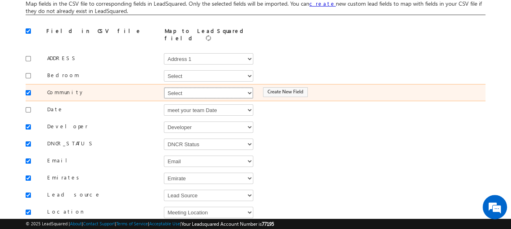
click at [187, 89] on select "Select Select Address 1 Address 2 Budget Building Name Buyer Persona Campaign N…" at bounding box center [208, 92] width 89 height 11
select select "mx_Master_Project"
click at [164, 87] on select "Select Select Address 1 Address 2 Budget Building Name Buyer Persona Campaign N…" at bounding box center [208, 92] width 89 height 11
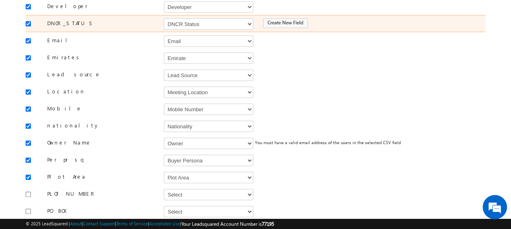
scroll to position [194, 0]
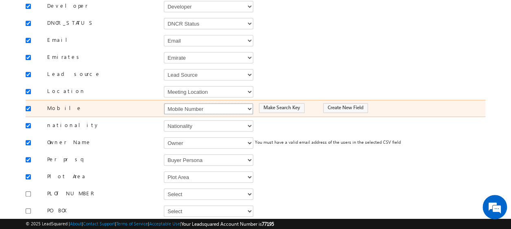
click at [178, 103] on select "Select Select Address 1 Address 2 Budget Building Name Buyer Persona Campaign N…" at bounding box center [208, 108] width 89 height 11
select select "Phone"
click at [164, 103] on select "Select Select Address 1 Address 2 Budget Building Name Buyer Persona Campaign N…" at bounding box center [208, 108] width 89 height 11
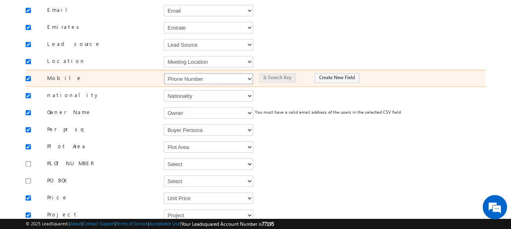
scroll to position [228, 0]
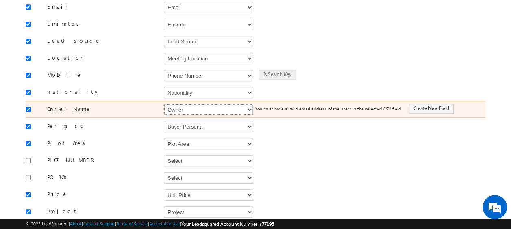
click at [178, 104] on select "Select Select Address 1 Address 2 Budget Building Name Buyer Persona Campaign N…" at bounding box center [208, 109] width 89 height 11
select select "FirstName"
click at [164, 104] on select "Select Select Address 1 Address 2 Budget Building Name Buyer Persona Campaign N…" at bounding box center [208, 109] width 89 height 11
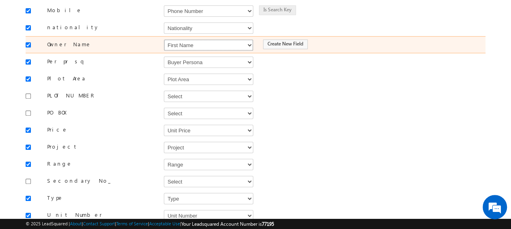
scroll to position [293, 0]
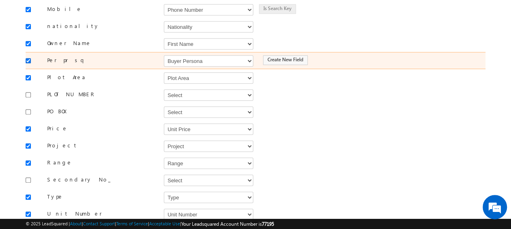
click at [28, 58] on input "checkbox" at bounding box center [28, 60] width 5 height 5
checkbox input "false"
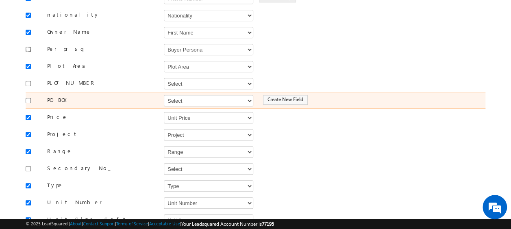
scroll to position [318, 0]
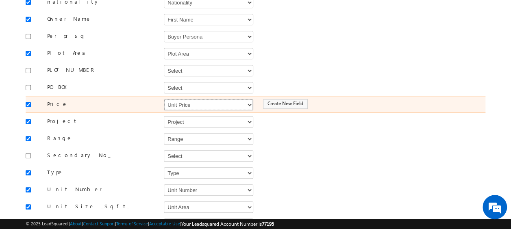
click at [196, 99] on select "Select Select Address 1 Address 2 Budget Building Name Buyer Persona Campaign N…" at bounding box center [208, 104] width 89 height 11
select select "mx_Unit_Number"
click at [164, 99] on select "Select Select Address 1 Address 2 Budget Building Name Buyer Persona Campaign N…" at bounding box center [208, 104] width 89 height 11
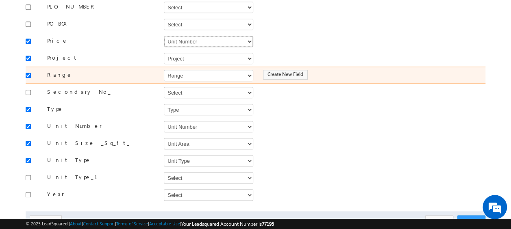
scroll to position [382, 0]
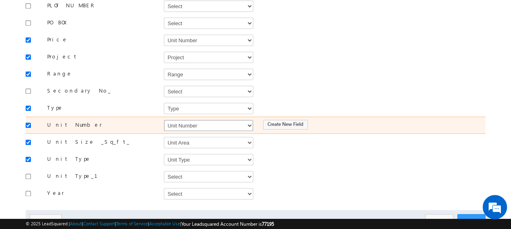
click at [183, 120] on select "Select Select Address 1 Address 2 Budget Building Name Buyer Persona Campaign N…" at bounding box center [208, 125] width 89 height 11
select select "mx_Unit_No"
click at [164, 120] on select "Select Select Address 1 Address 2 Budget Building Name Buyer Persona Campaign N…" at bounding box center [208, 125] width 89 height 11
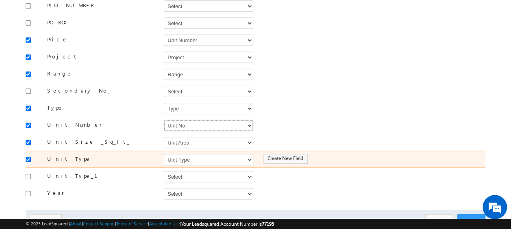
scroll to position [407, 0]
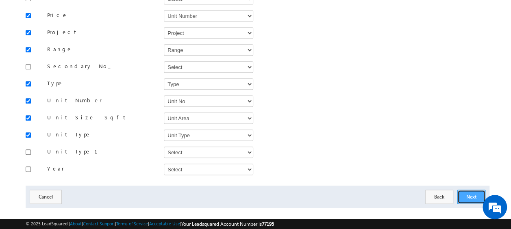
click at [467, 190] on button "Next" at bounding box center [471, 197] width 28 height 14
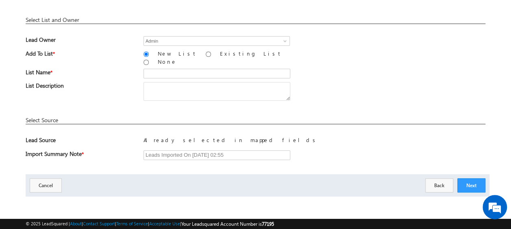
scroll to position [119, 0]
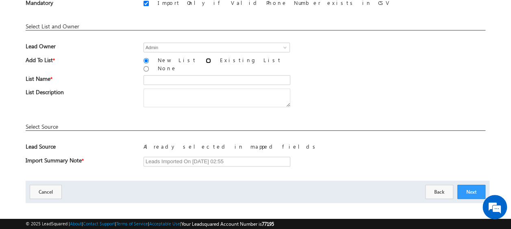
click at [206, 59] on input "Existing List" at bounding box center [208, 60] width 5 height 5
radio input "true"
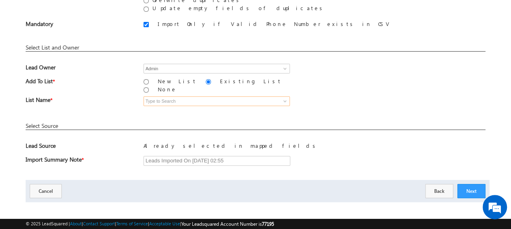
click at [176, 97] on input at bounding box center [216, 101] width 146 height 10
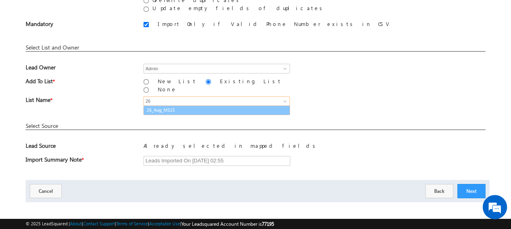
click at [172, 106] on link "26_Aug_MS15" at bounding box center [216, 110] width 146 height 9
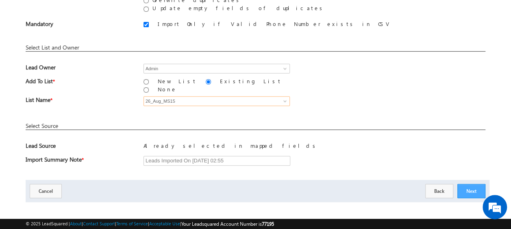
type input "26_Aug_MS15"
click at [475, 185] on button "Next" at bounding box center [471, 191] width 28 height 14
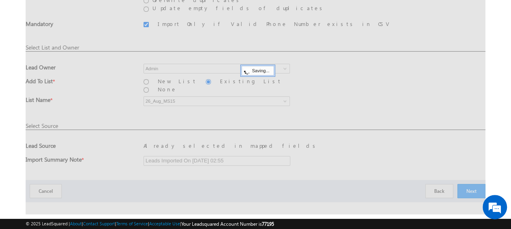
scroll to position [22, 0]
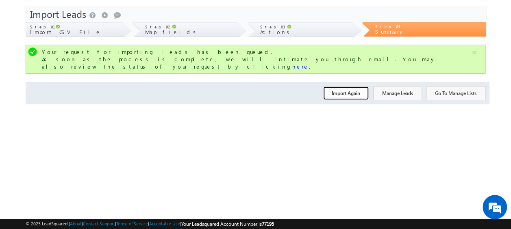
click at [345, 86] on button "Import Again" at bounding box center [346, 93] width 46 height 14
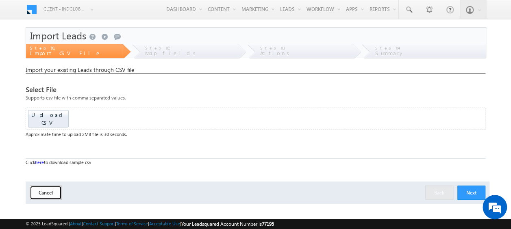
click at [46, 190] on button "Cancel" at bounding box center [46, 193] width 32 height 14
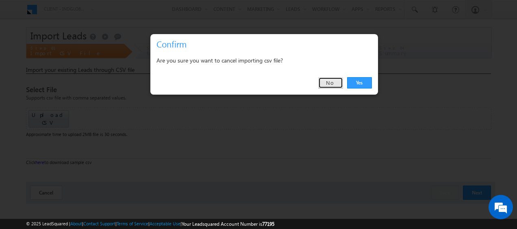
click at [331, 82] on link "No" at bounding box center [330, 82] width 25 height 11
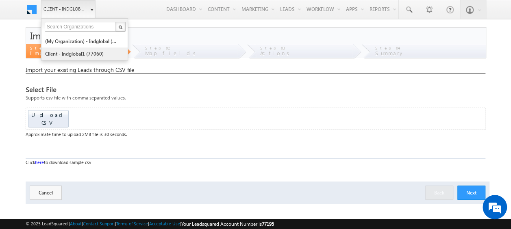
click at [85, 48] on link "Client - indglobal1 (77060)" at bounding box center [82, 54] width 74 height 13
